Goal: Navigation & Orientation: Understand site structure

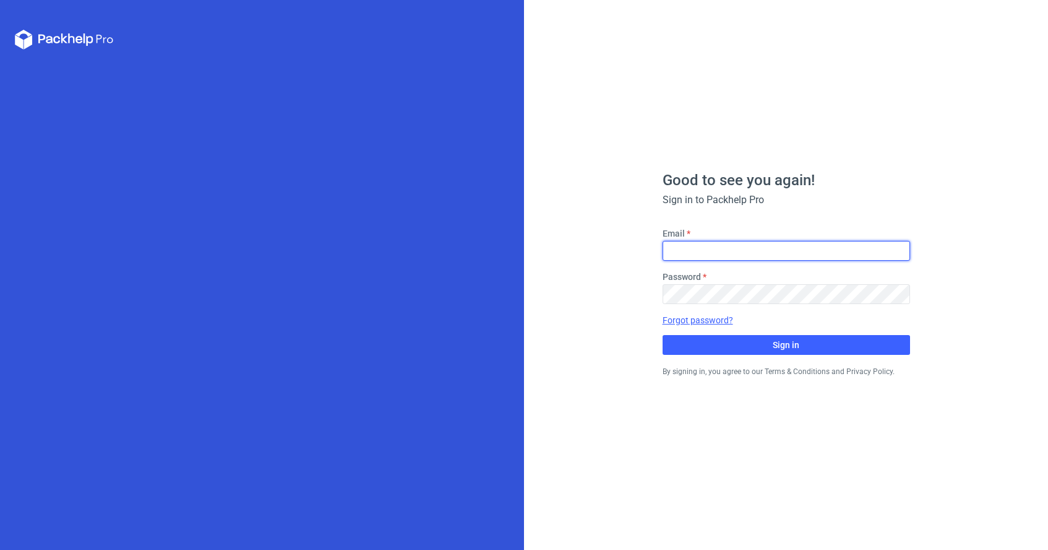
type input "[PERSON_NAME][EMAIL_ADDRESS][PERSON_NAME][DOMAIN_NAME]"
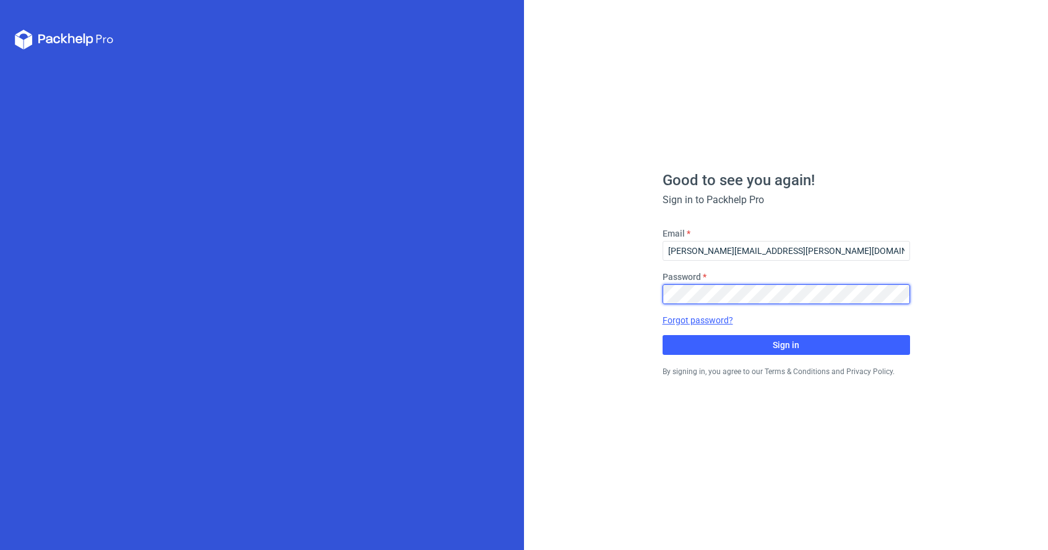
click at [786, 344] on button "Sign in" at bounding box center [787, 345] width 248 height 20
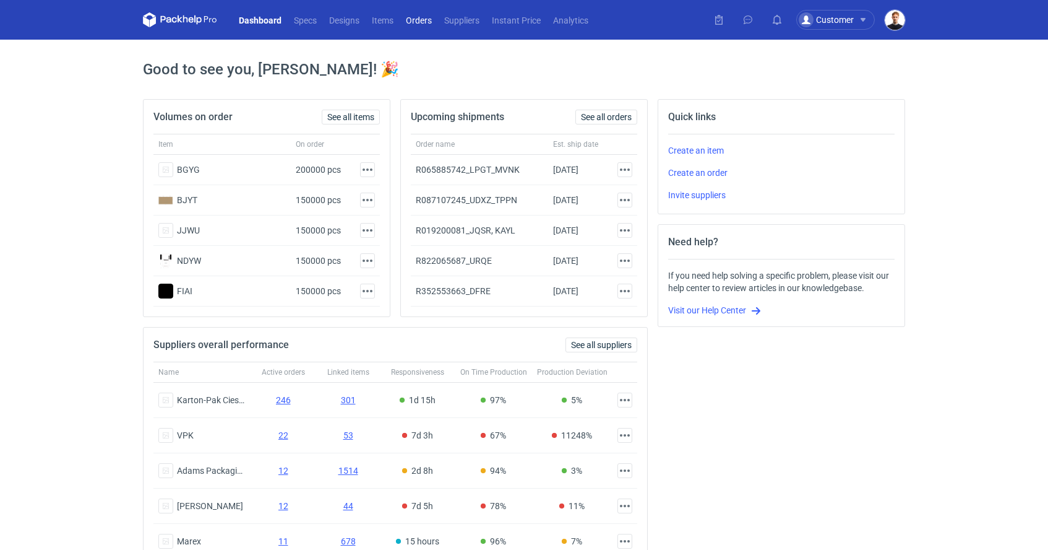
click at [419, 17] on link "Orders" at bounding box center [419, 19] width 38 height 15
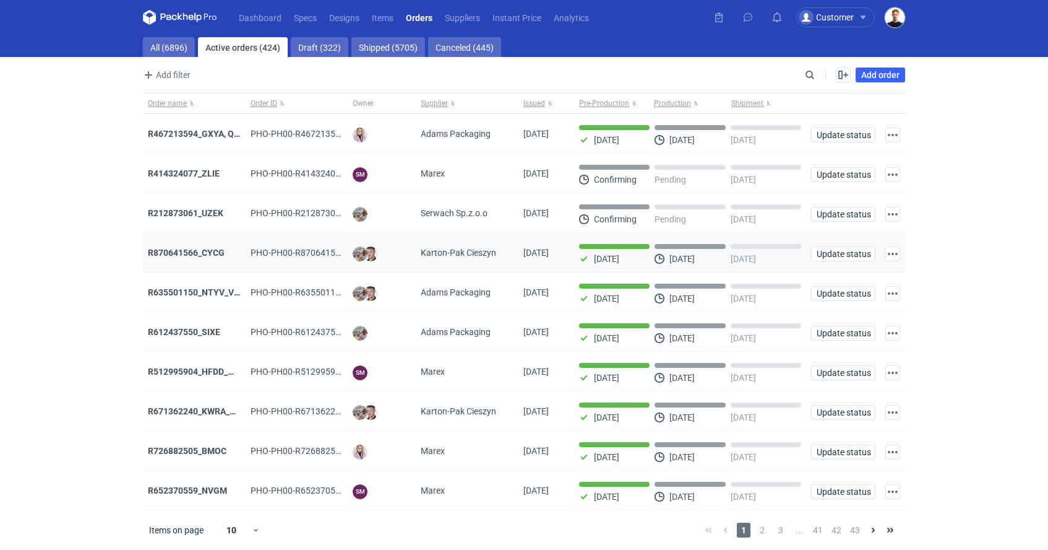
scroll to position [2, 0]
click at [328, 48] on link "Draft (322)" at bounding box center [320, 47] width 58 height 20
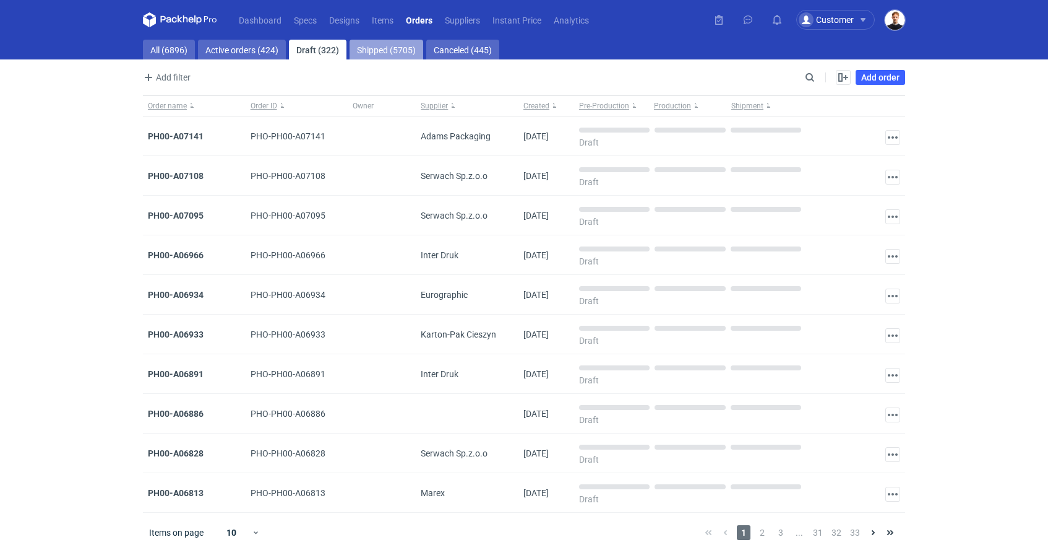
click at [382, 46] on link "Shipped (5705)" at bounding box center [387, 50] width 74 height 20
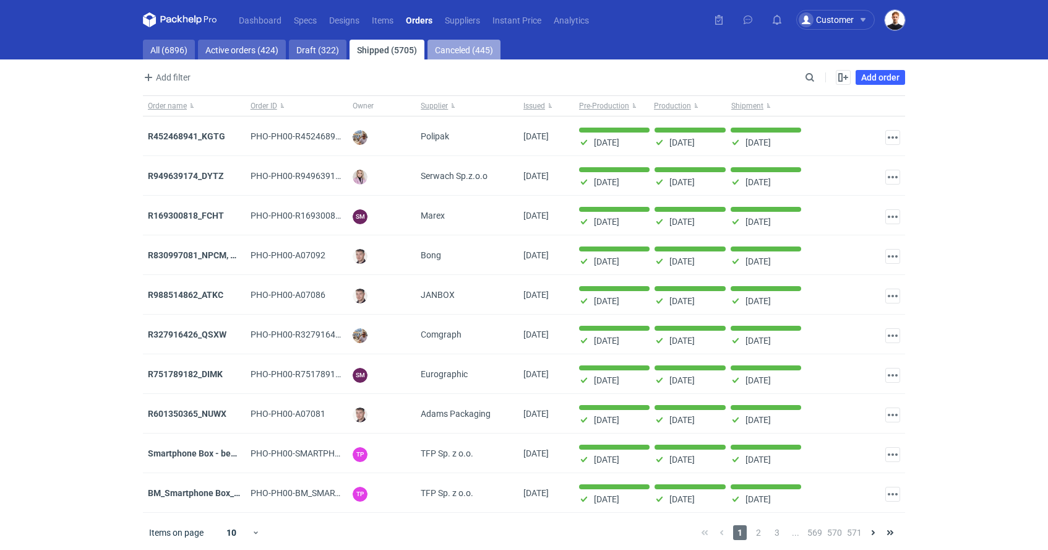
click at [444, 40] on link "Canceled (445)" at bounding box center [464, 50] width 73 height 20
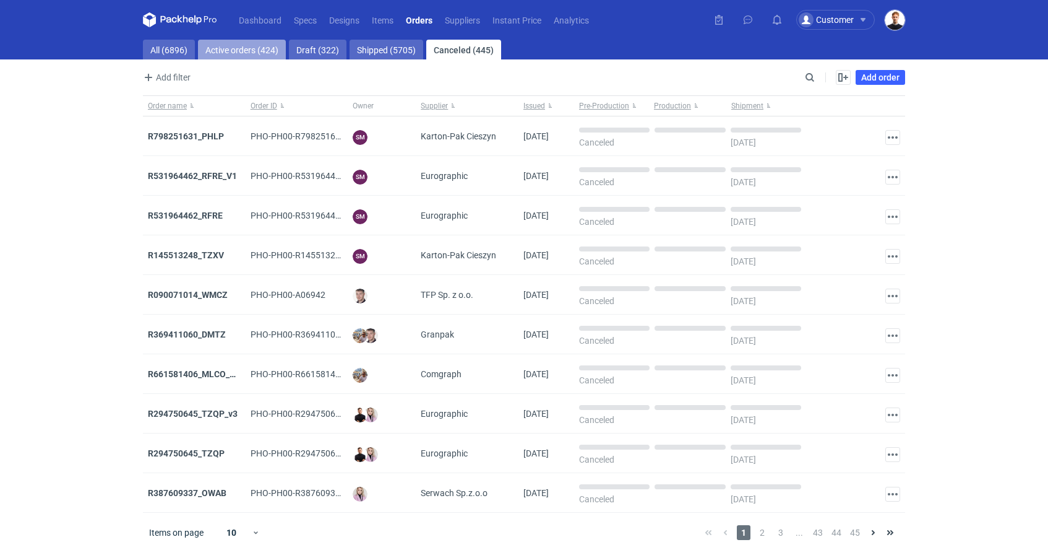
click at [227, 46] on link "Active orders (424)" at bounding box center [242, 50] width 88 height 20
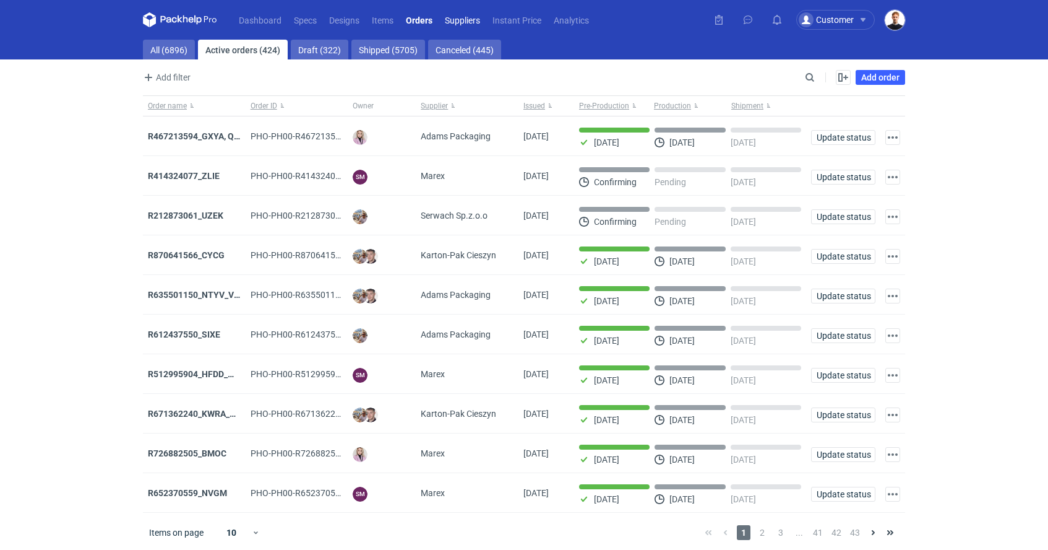
click at [460, 20] on link "Suppliers" at bounding box center [463, 19] width 48 height 15
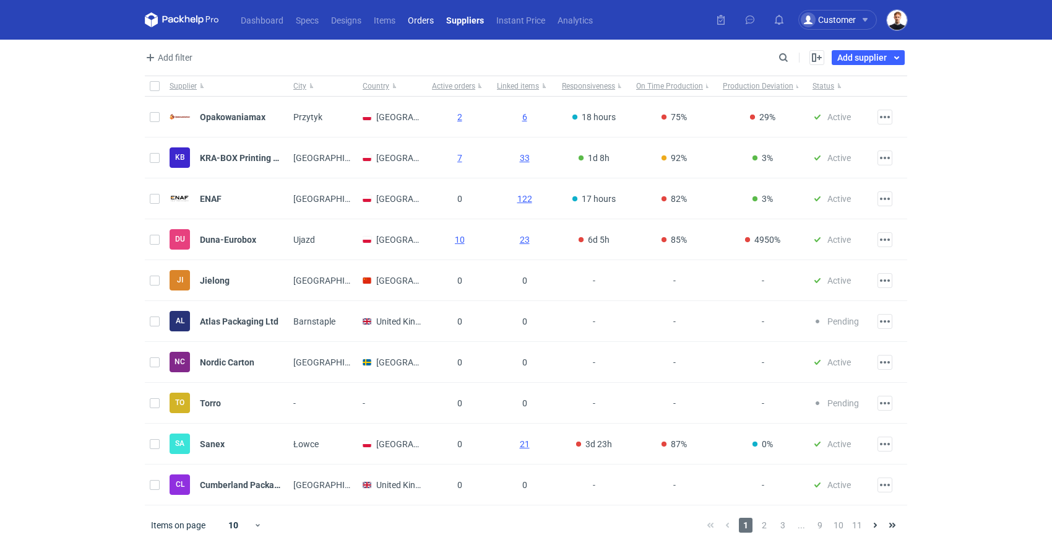
click at [429, 22] on link "Orders" at bounding box center [421, 19] width 38 height 15
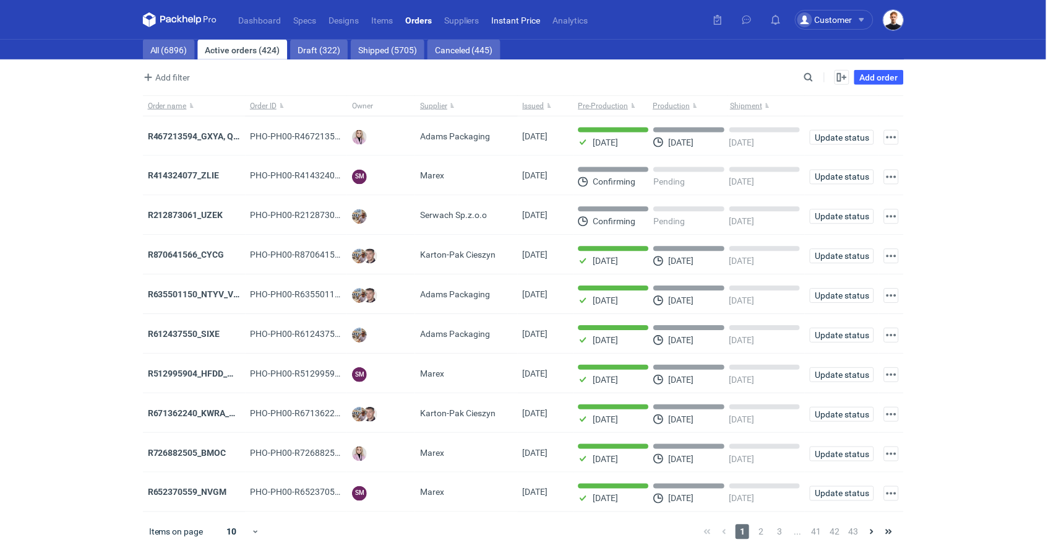
click at [518, 12] on link "Instant Price" at bounding box center [516, 19] width 61 height 15
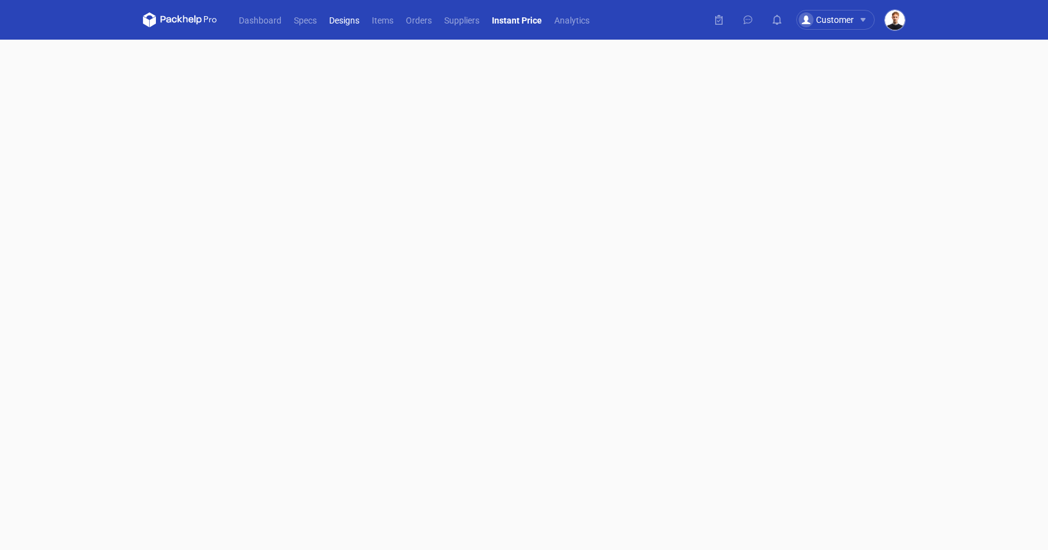
click at [345, 21] on link "Designs" at bounding box center [344, 19] width 43 height 15
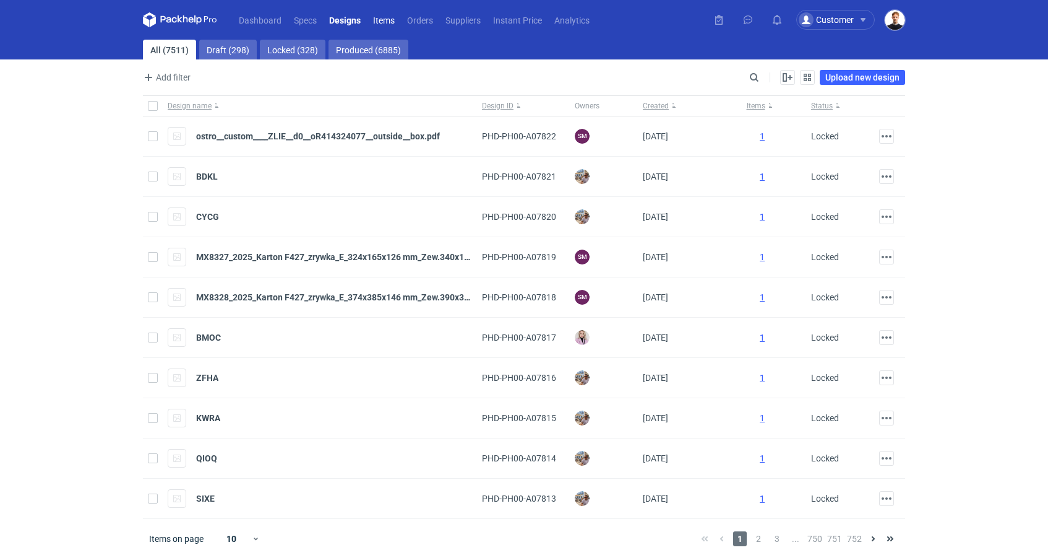
click at [388, 20] on link "Items" at bounding box center [384, 19] width 34 height 15
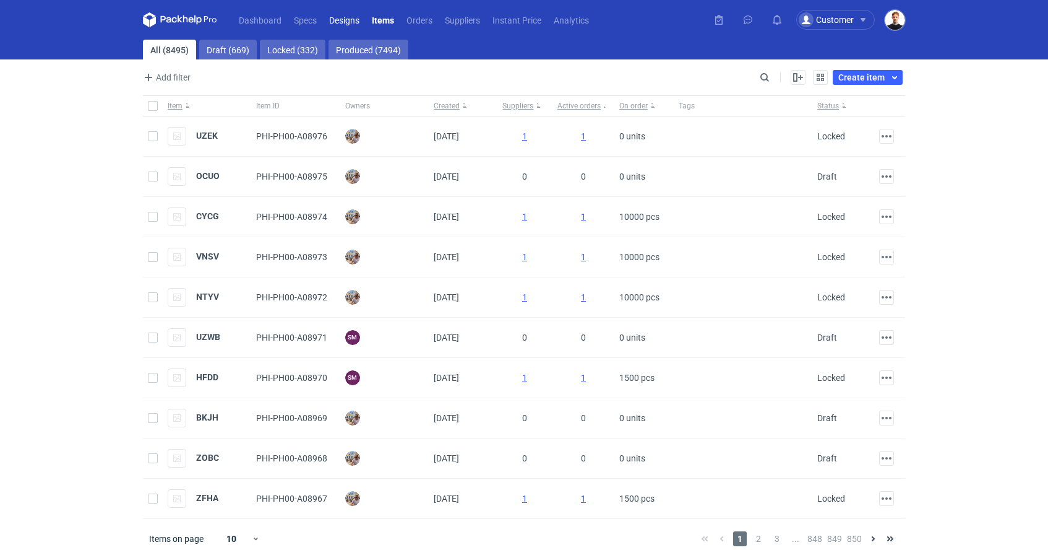
click at [323, 22] on link "Designs" at bounding box center [344, 19] width 43 height 15
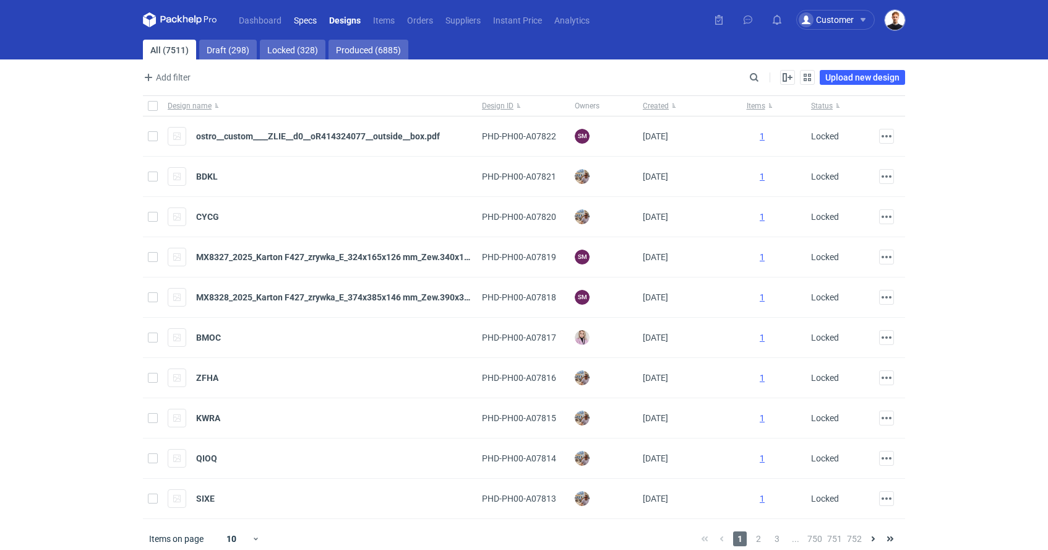
click at [305, 20] on link "Specs" at bounding box center [305, 19] width 35 height 15
